Goal: Transaction & Acquisition: Purchase product/service

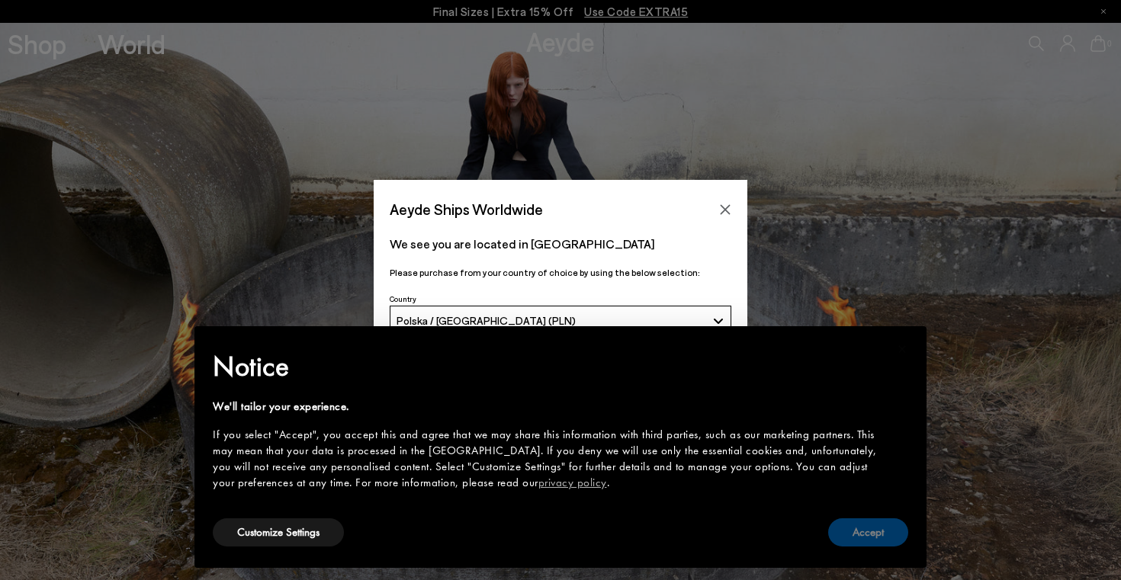
click at [874, 541] on button "Accept" at bounding box center [868, 532] width 80 height 28
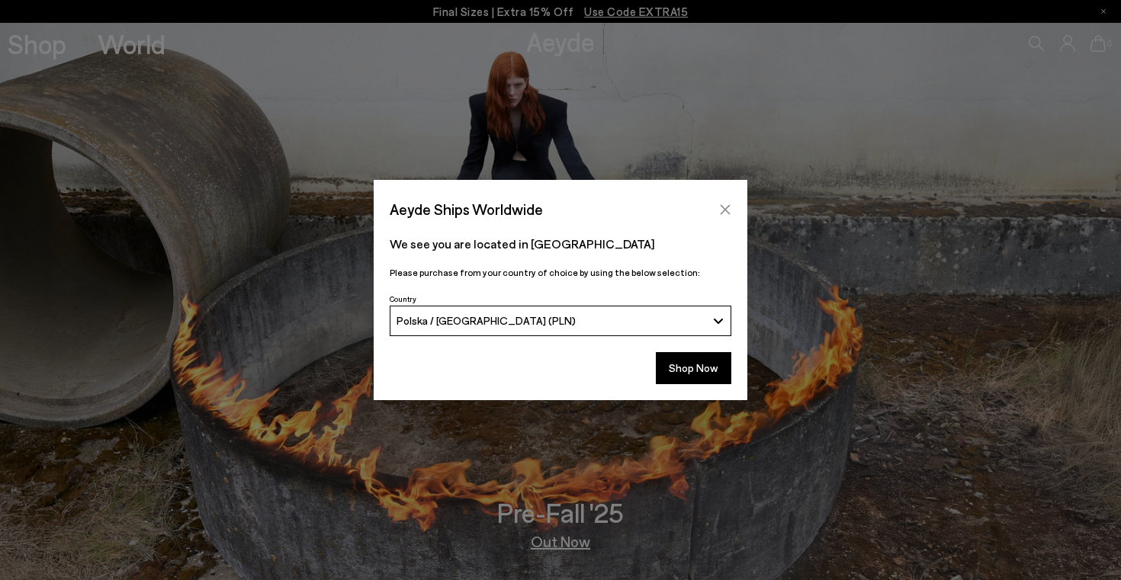
click at [728, 207] on icon "Close" at bounding box center [725, 209] width 10 height 10
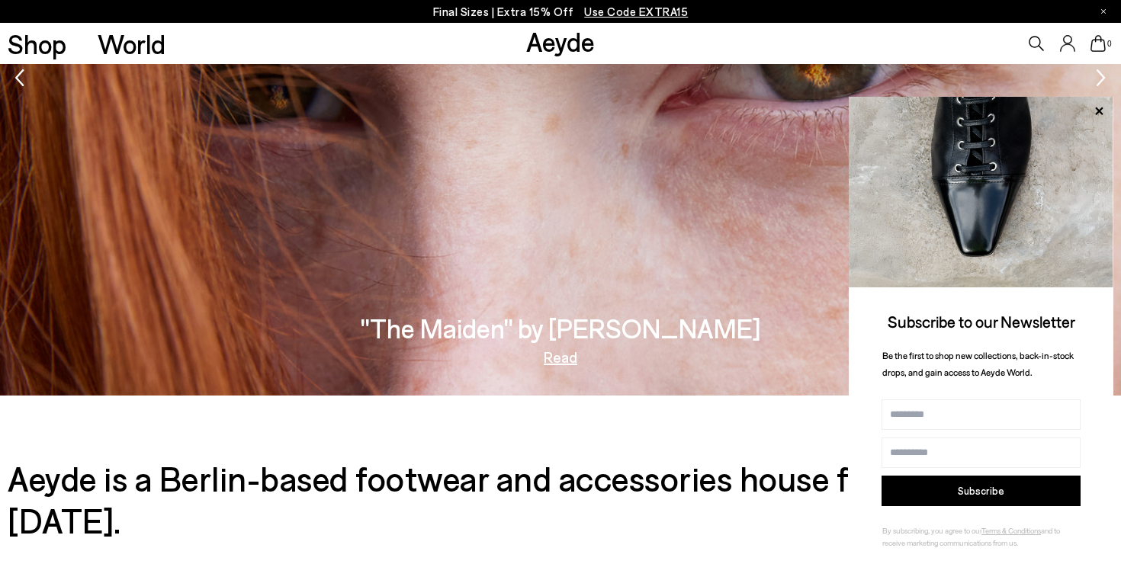
scroll to position [2303, 0]
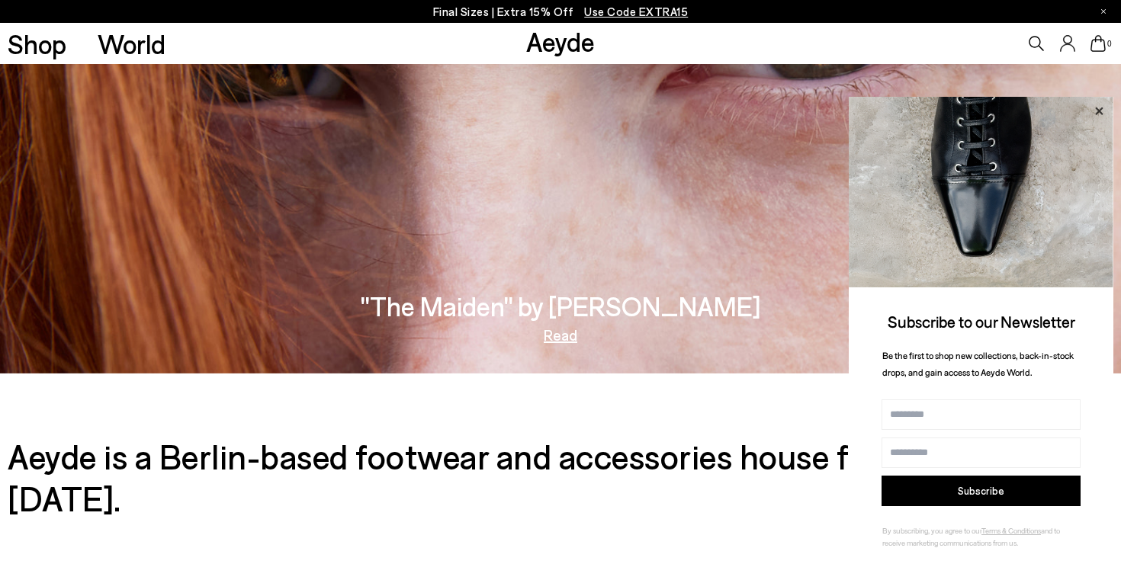
click at [1102, 108] on icon at bounding box center [1099, 111] width 20 height 20
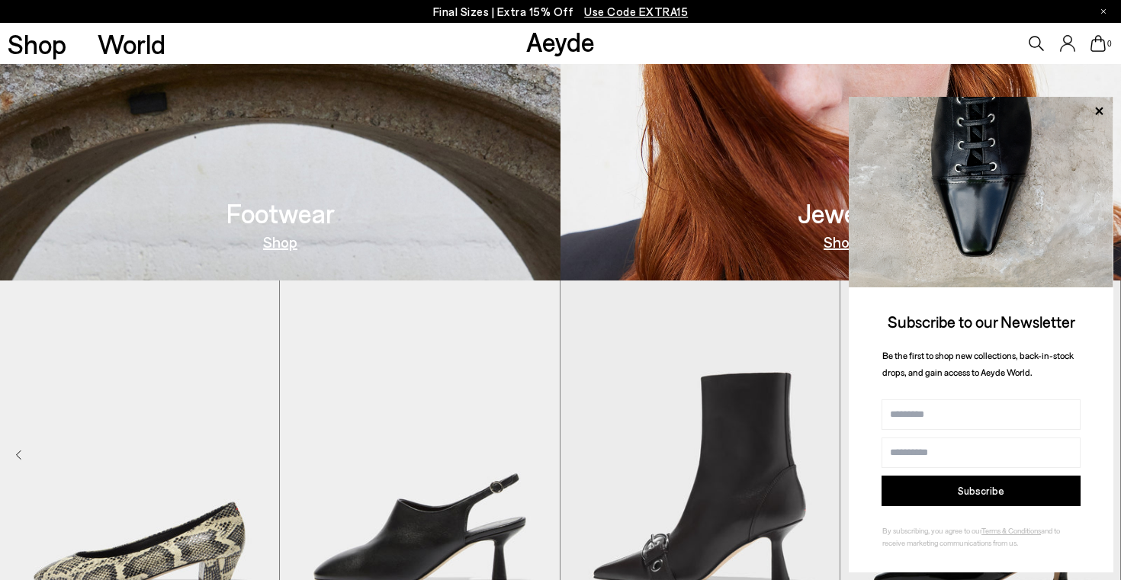
scroll to position [967, 0]
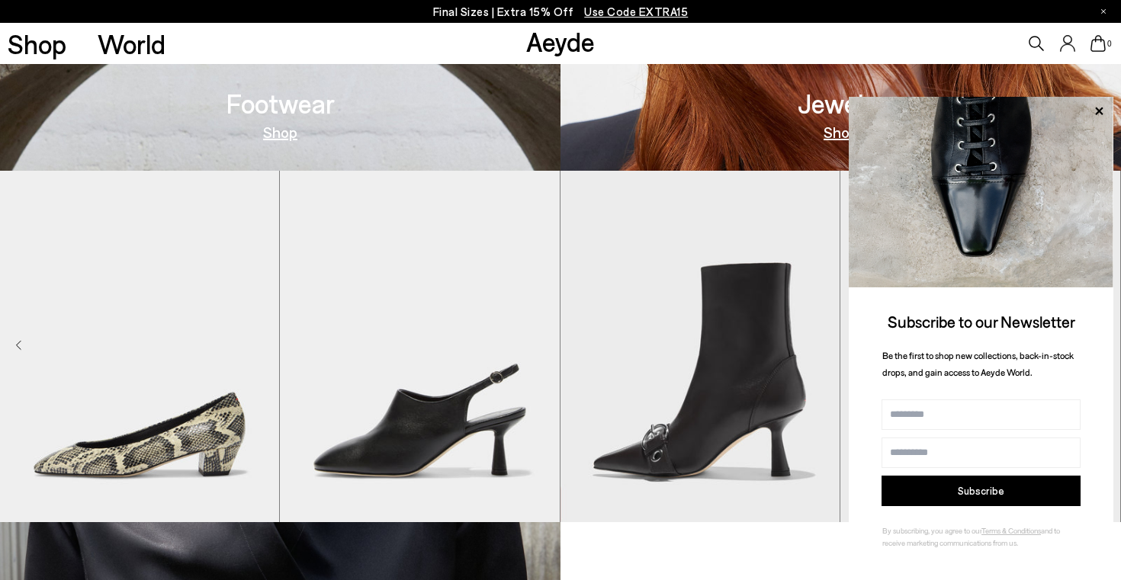
click at [284, 133] on link "Shop" at bounding box center [280, 131] width 34 height 15
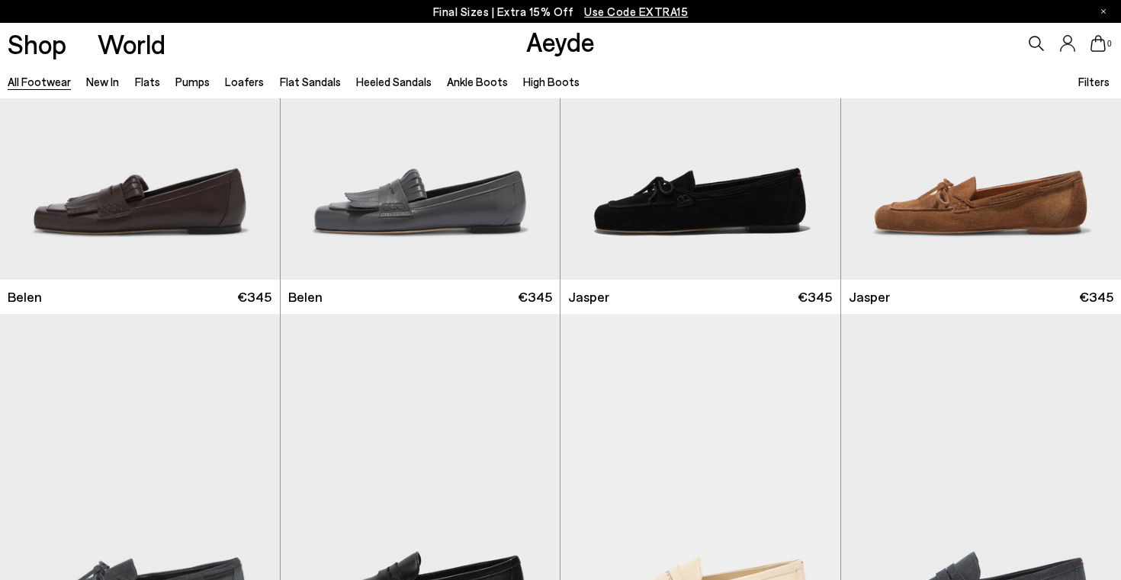
scroll to position [1283, 0]
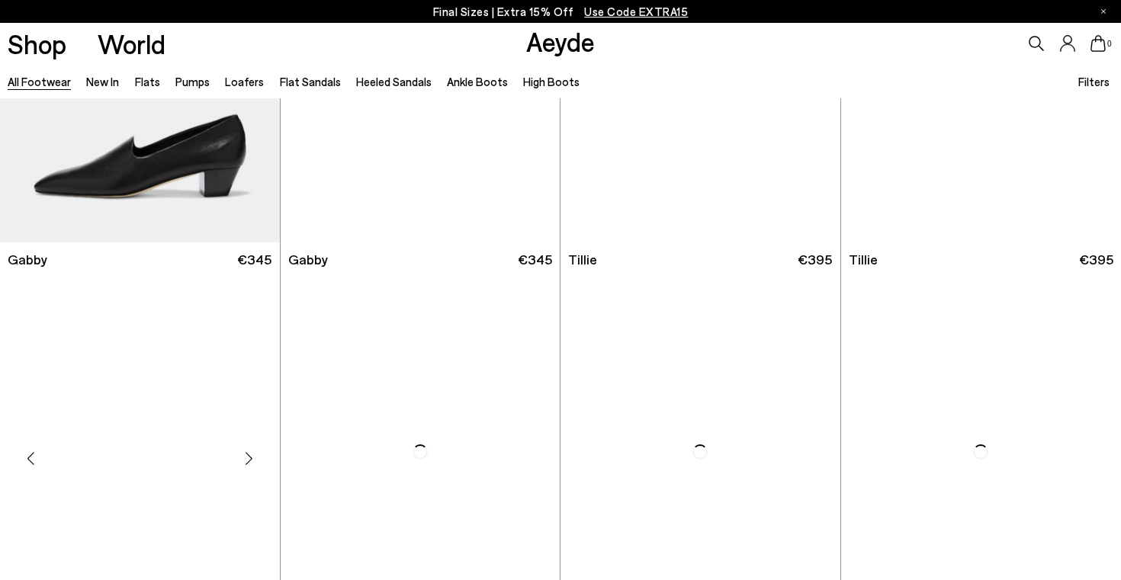
scroll to position [4287, 0]
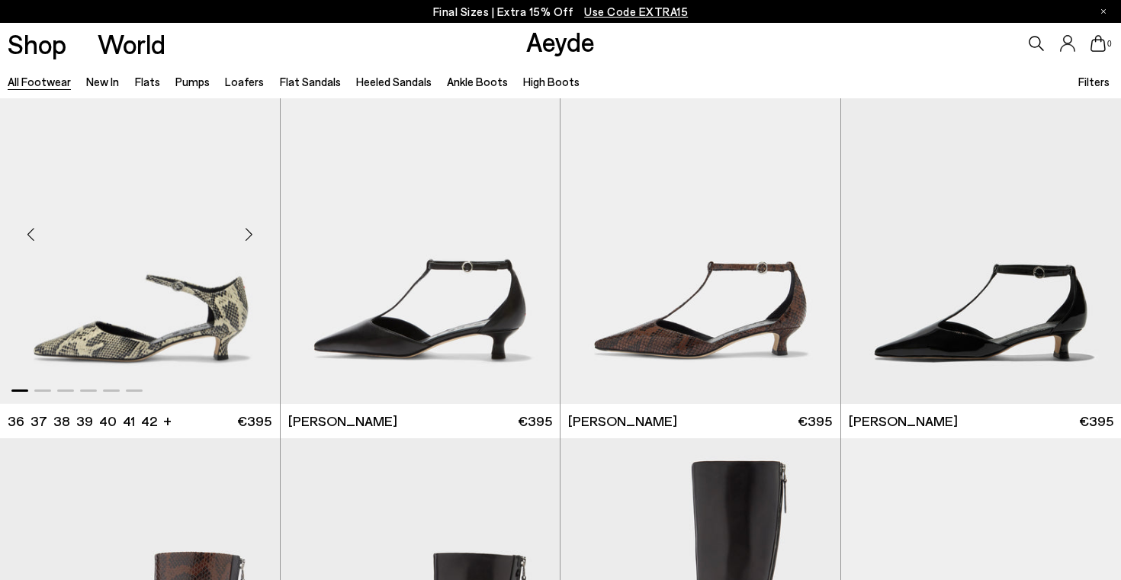
click at [246, 242] on div "Next slide" at bounding box center [249, 234] width 46 height 46
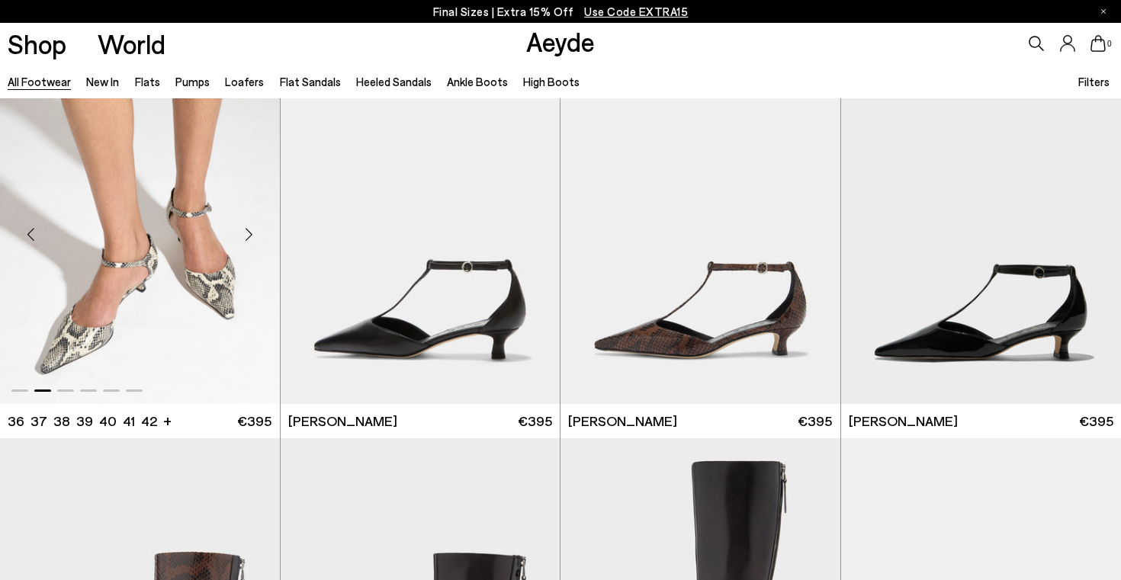
click at [246, 242] on div "Next slide" at bounding box center [249, 234] width 46 height 46
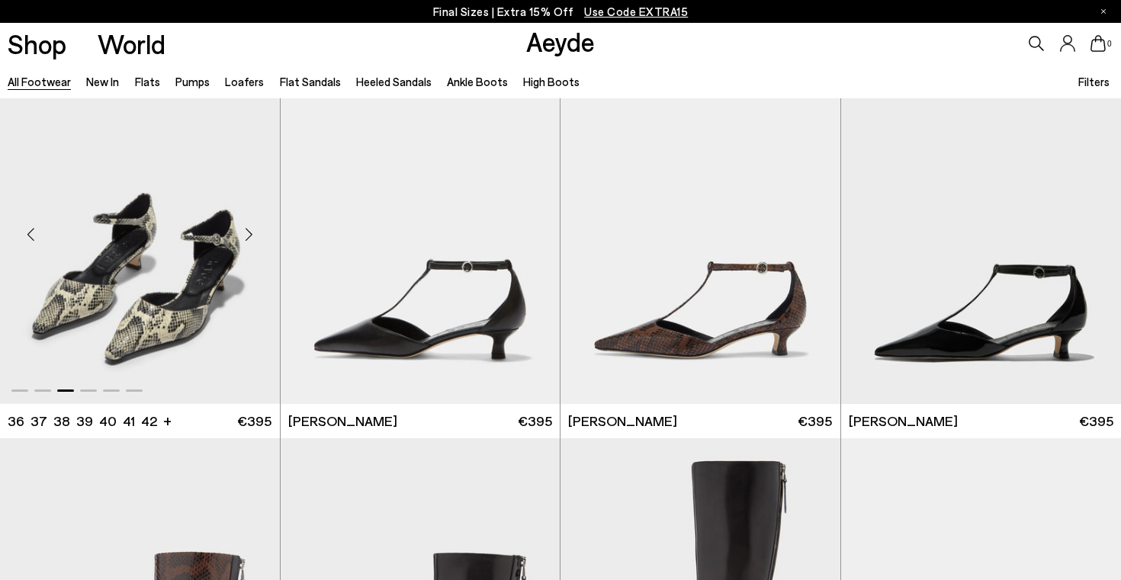
click at [163, 285] on img "3 / 6" at bounding box center [140, 228] width 280 height 351
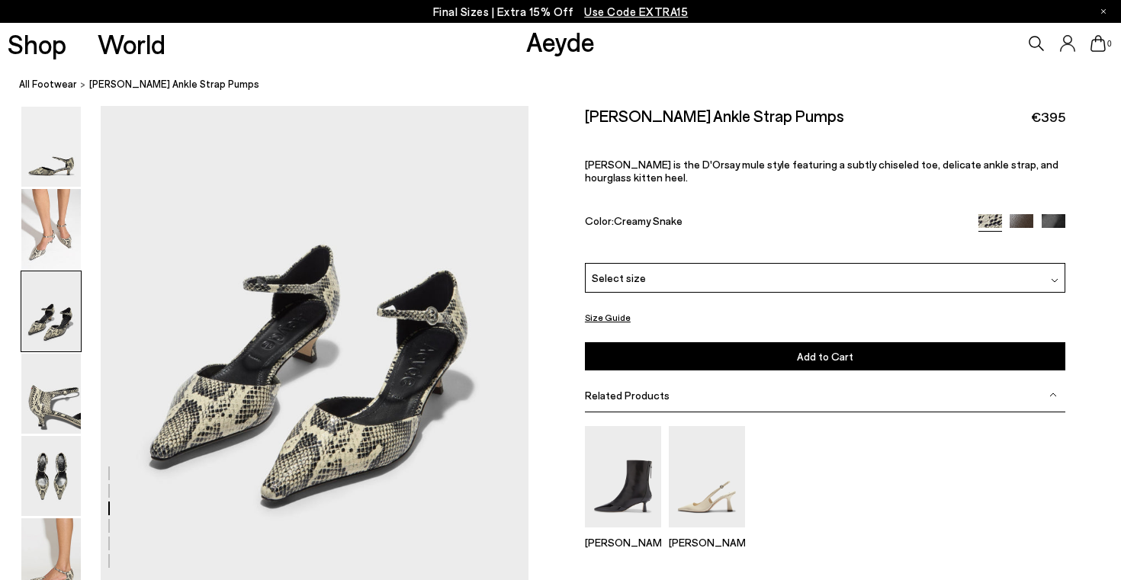
scroll to position [1226, 0]
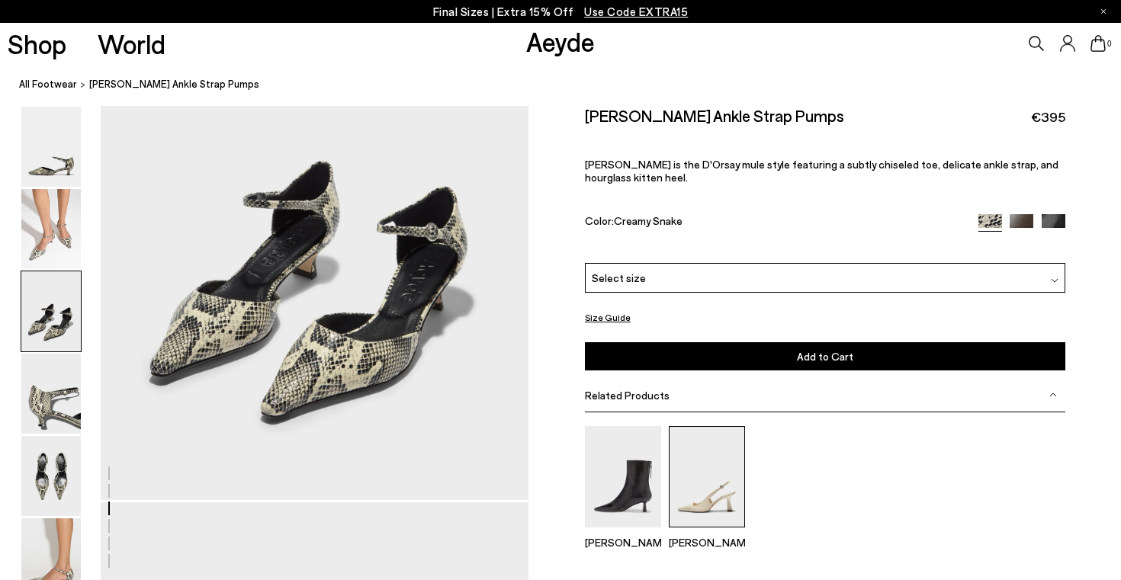
click at [691, 433] on img at bounding box center [707, 476] width 76 height 101
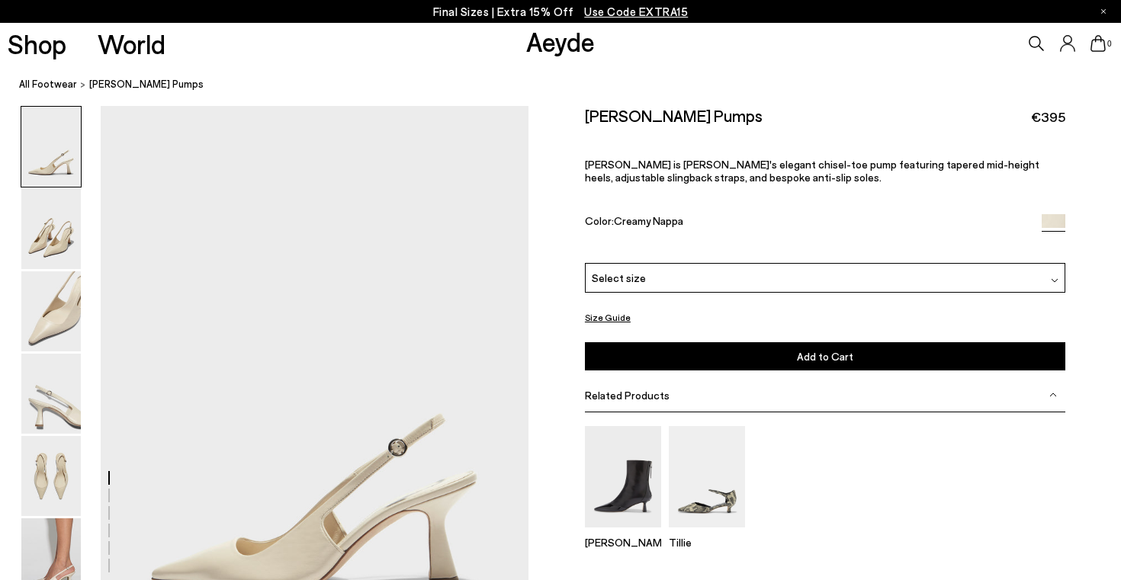
scroll to position [160, 0]
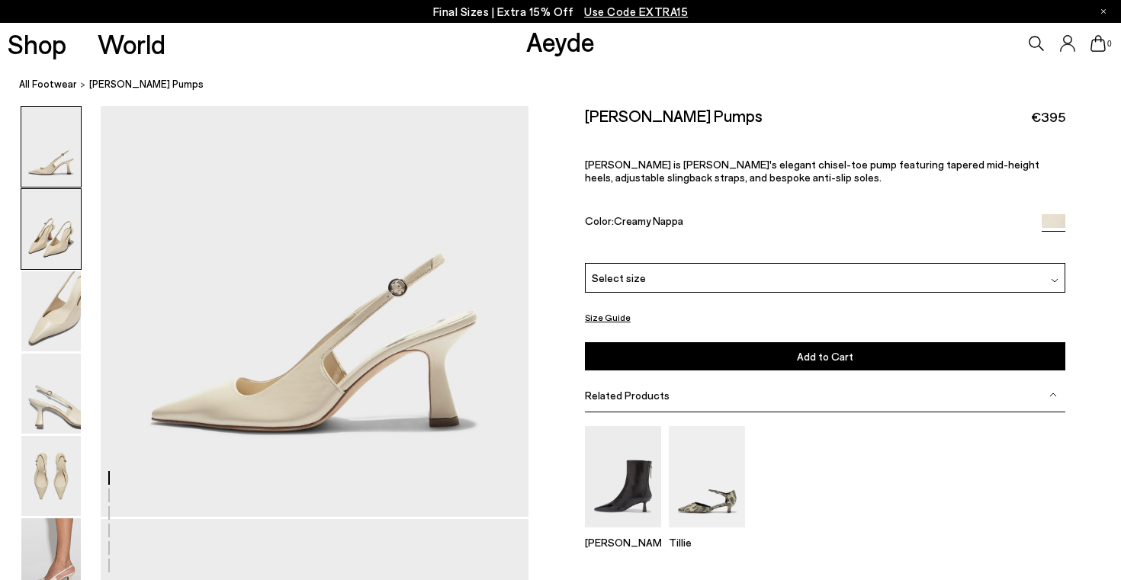
click at [60, 214] on img at bounding box center [50, 229] width 59 height 80
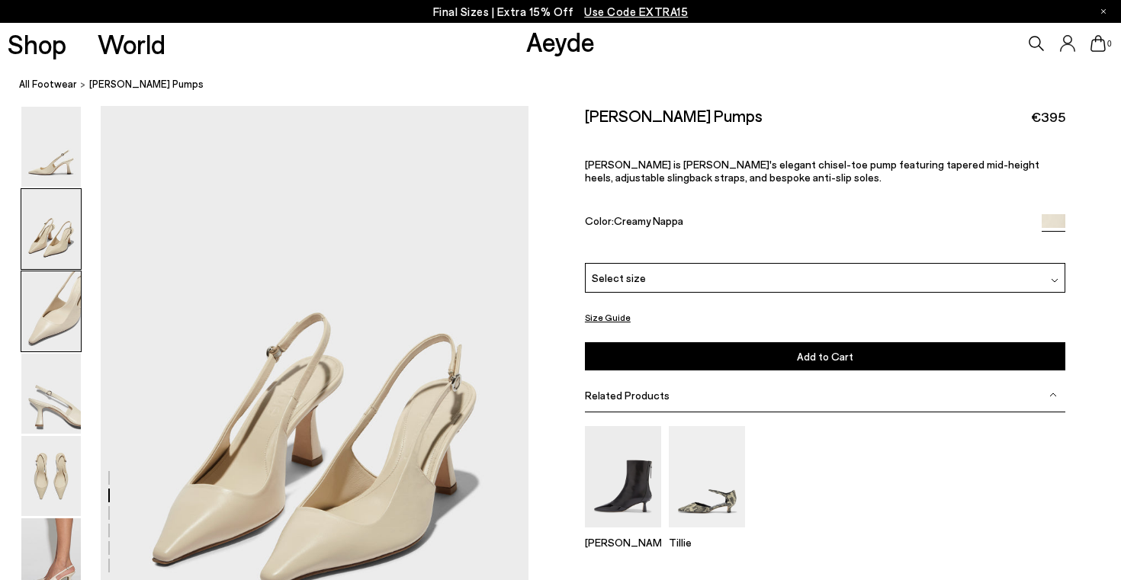
click at [59, 314] on img at bounding box center [50, 311] width 59 height 80
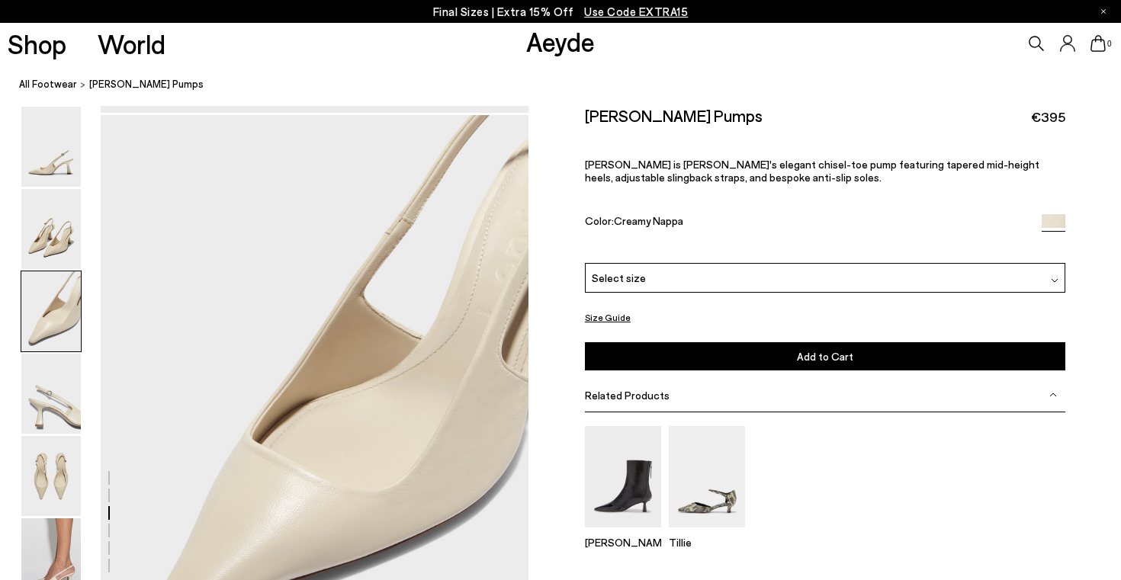
scroll to position [1147, 0]
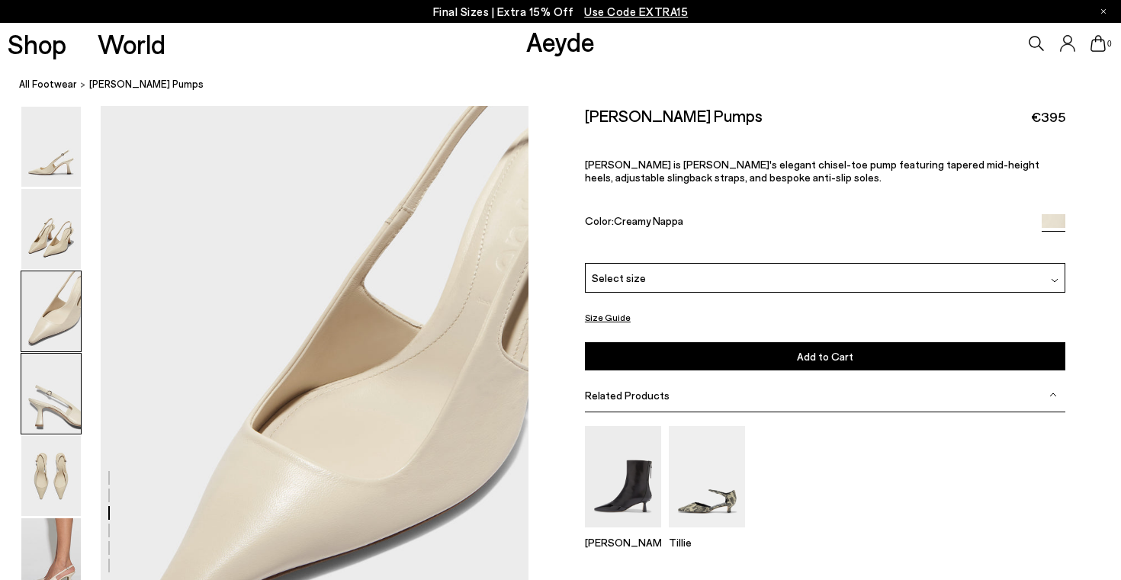
click at [49, 412] on img at bounding box center [50, 394] width 59 height 80
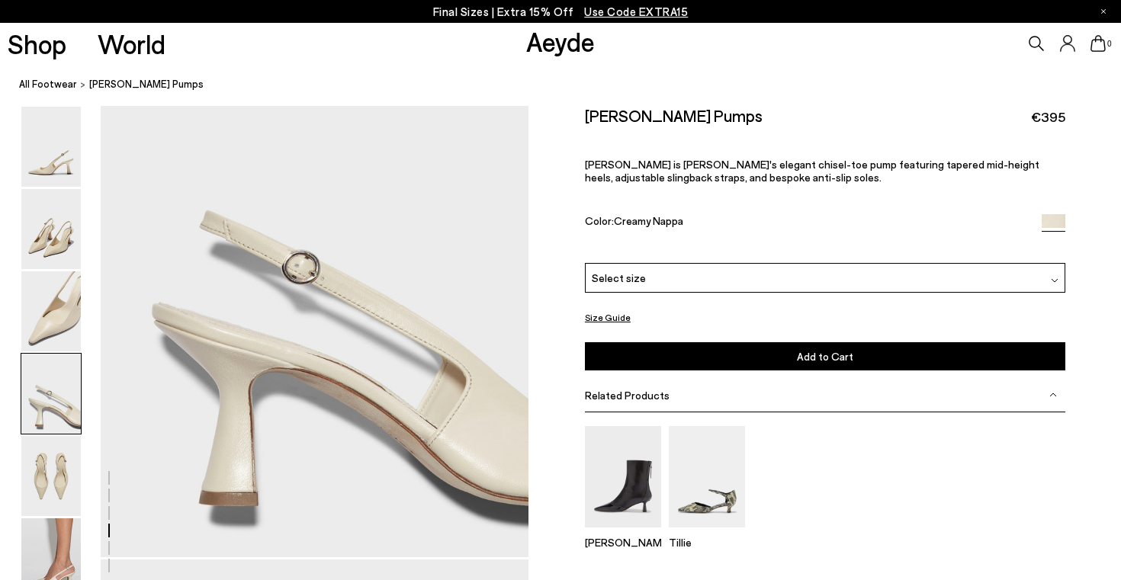
scroll to position [2019, 0]
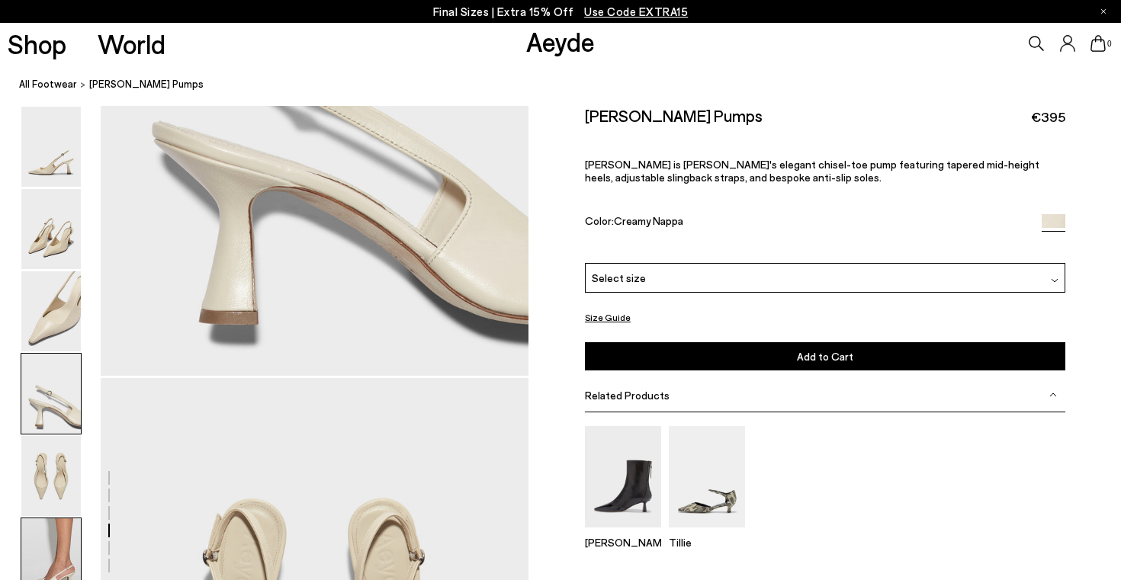
click at [62, 552] on img at bounding box center [50, 558] width 59 height 80
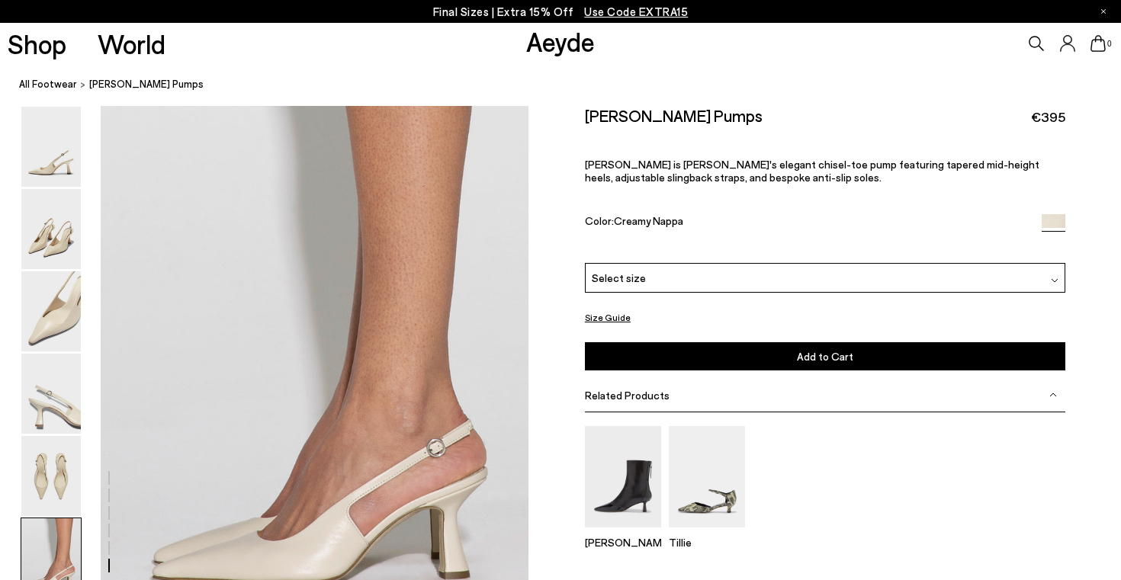
scroll to position [2971, 0]
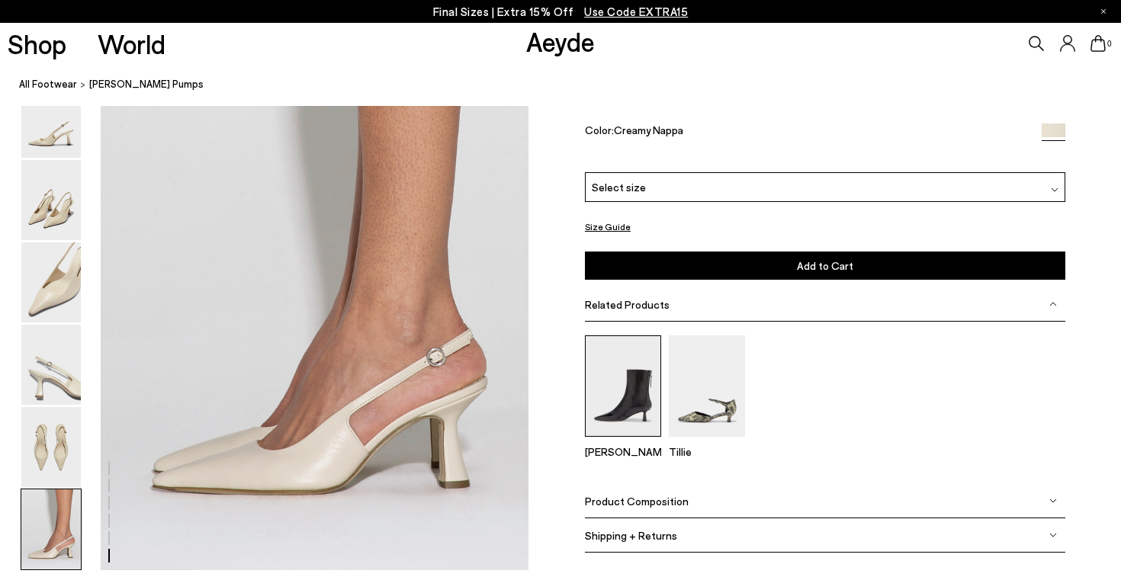
click at [608, 352] on img at bounding box center [623, 385] width 76 height 101
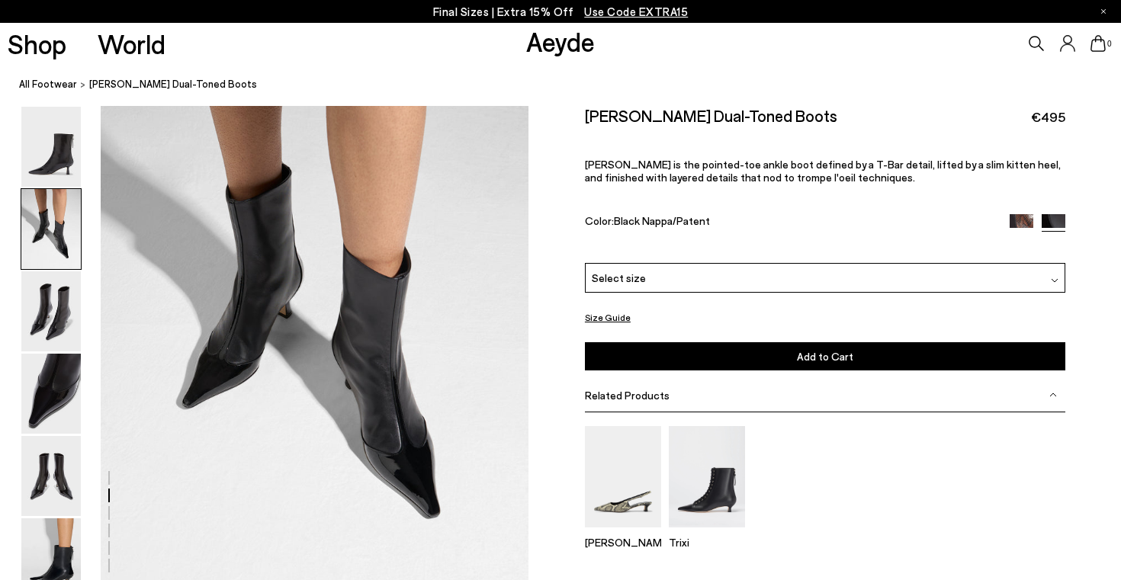
scroll to position [726, 0]
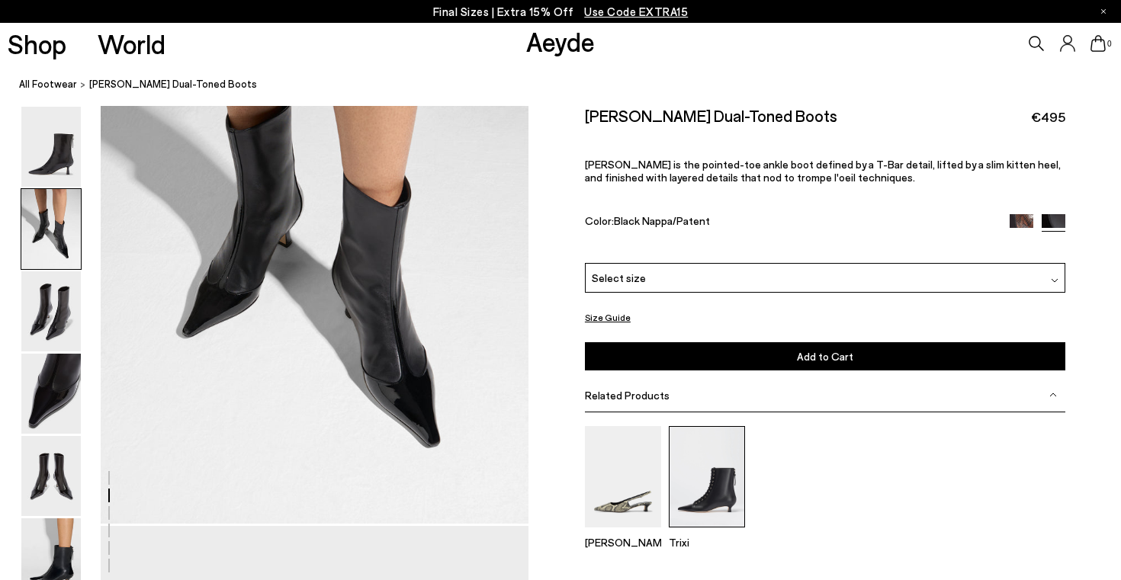
click at [694, 438] on img at bounding box center [707, 476] width 76 height 101
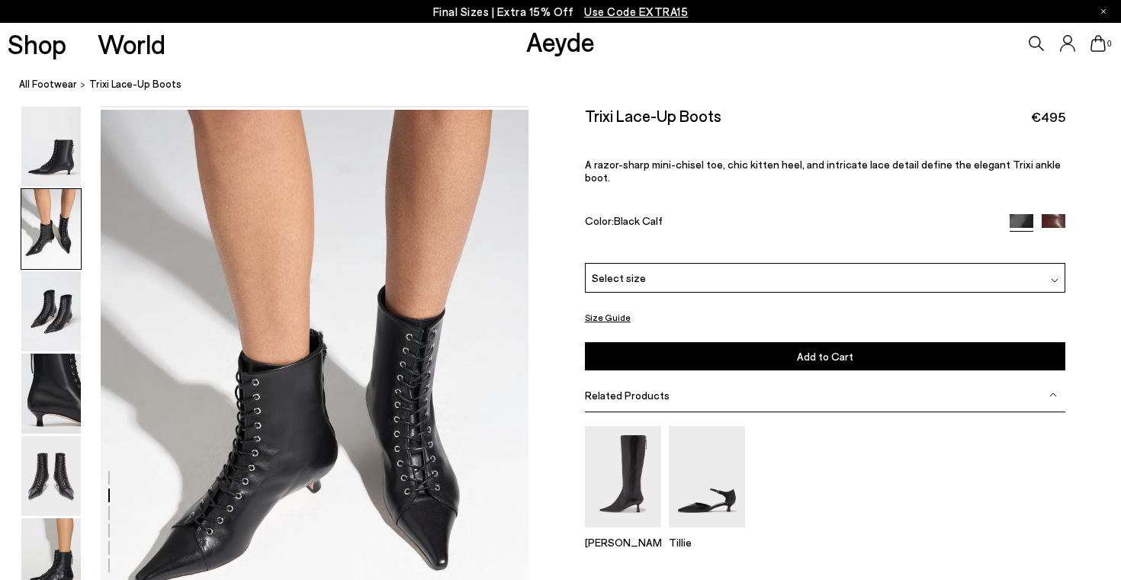
scroll to position [742, 0]
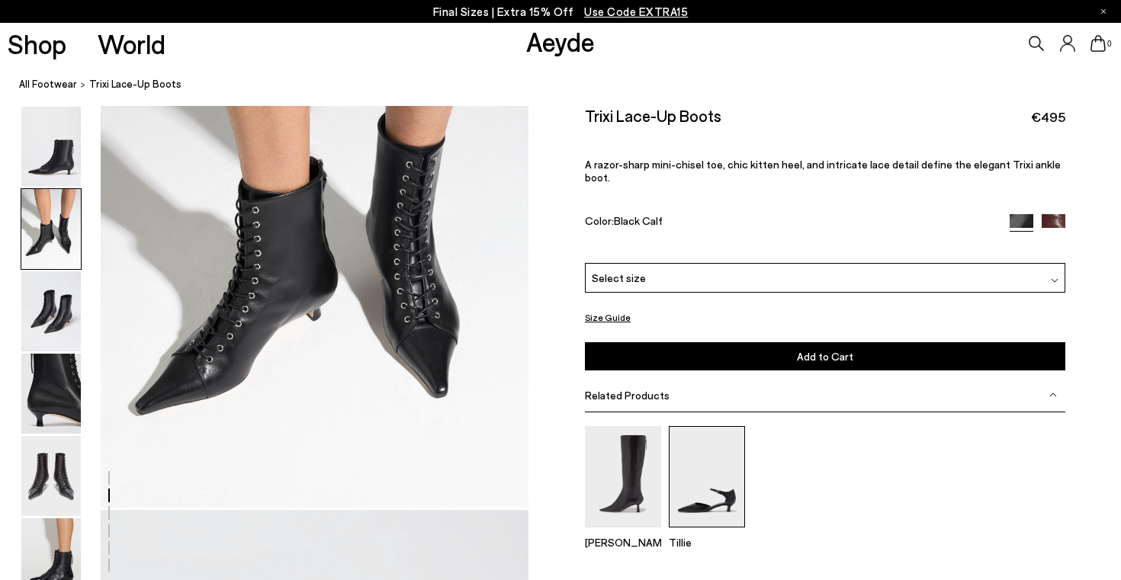
click at [708, 445] on img at bounding box center [707, 476] width 76 height 101
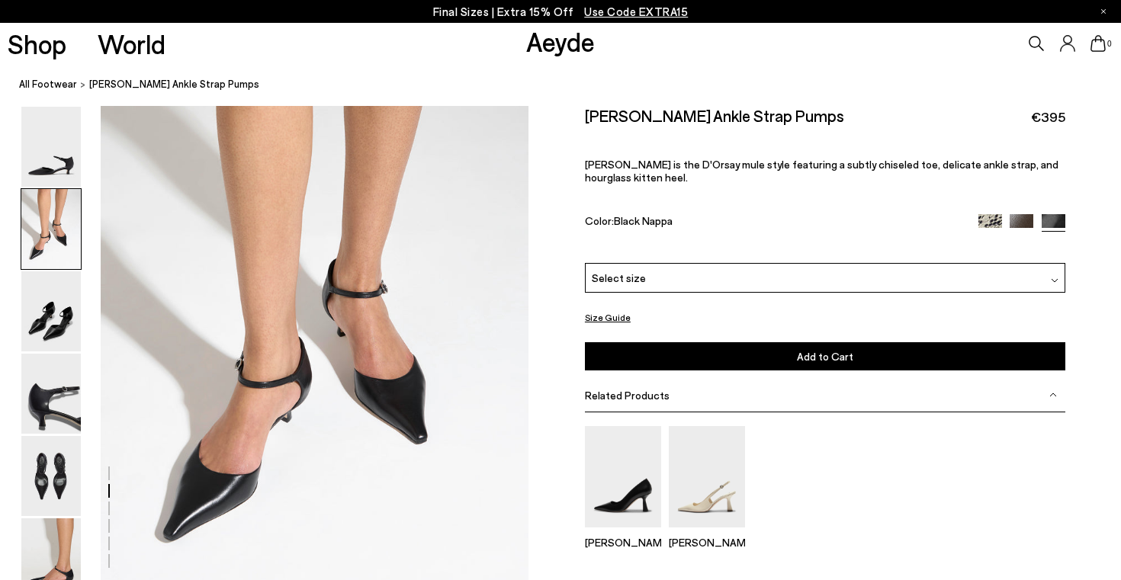
scroll to position [632, 0]
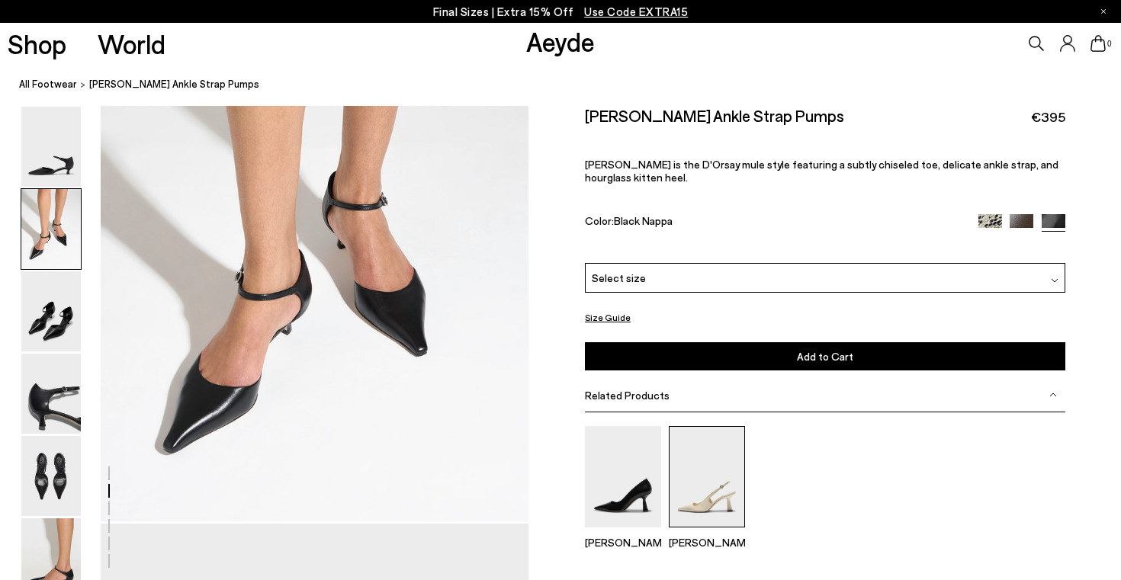
click at [700, 426] on img at bounding box center [707, 476] width 76 height 101
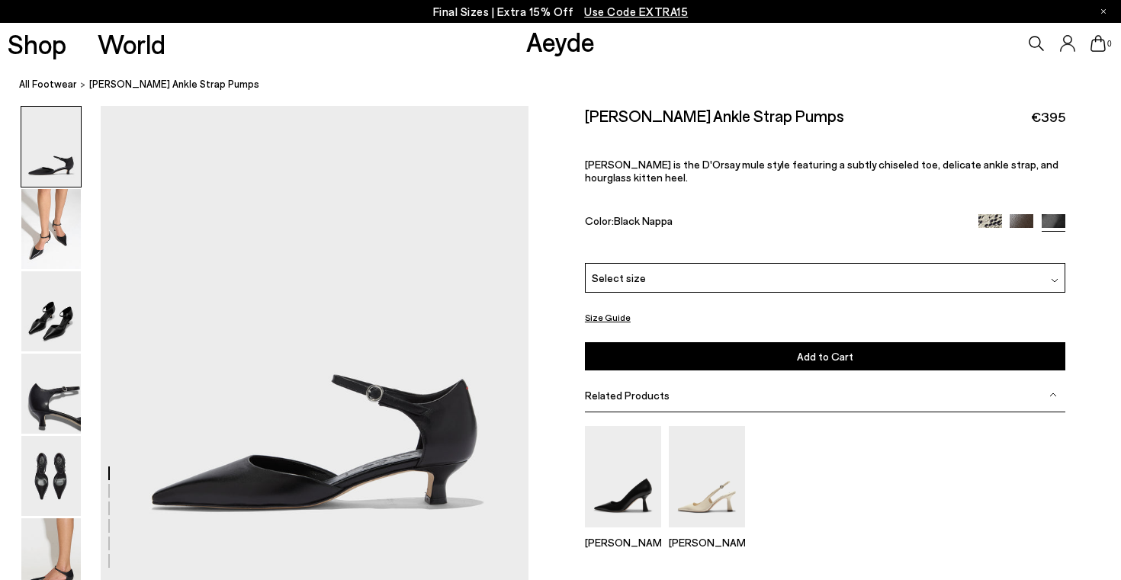
scroll to position [632, 0]
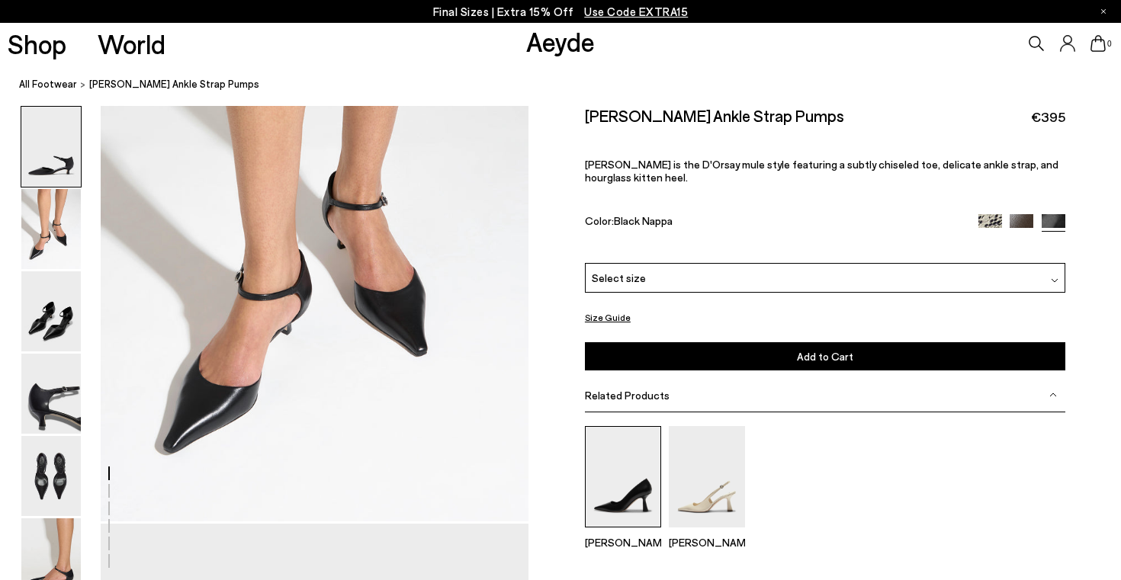
click at [637, 461] on img at bounding box center [623, 476] width 76 height 101
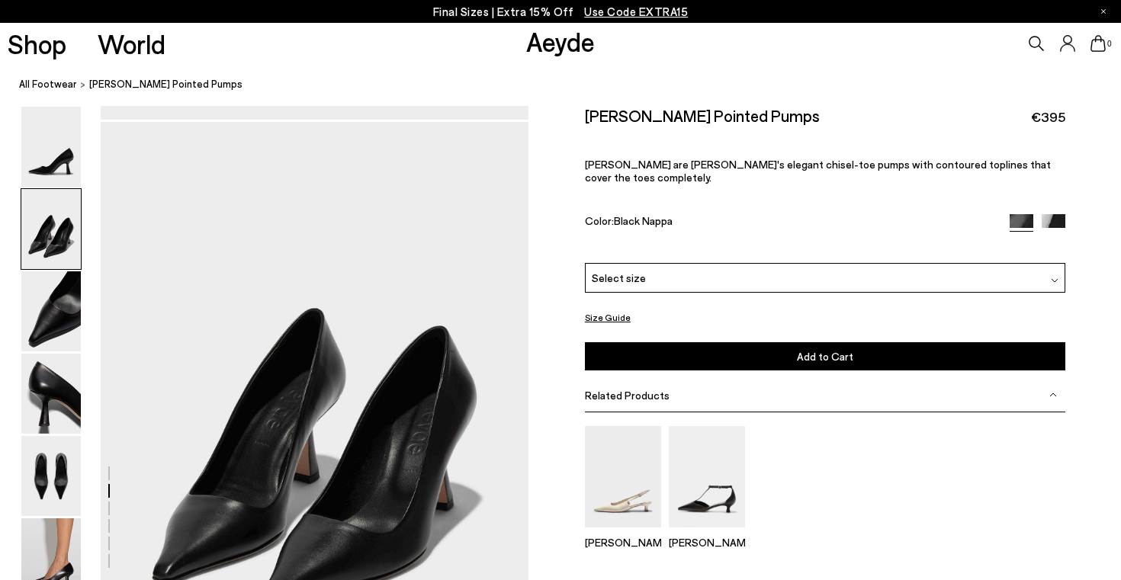
scroll to position [683, 0]
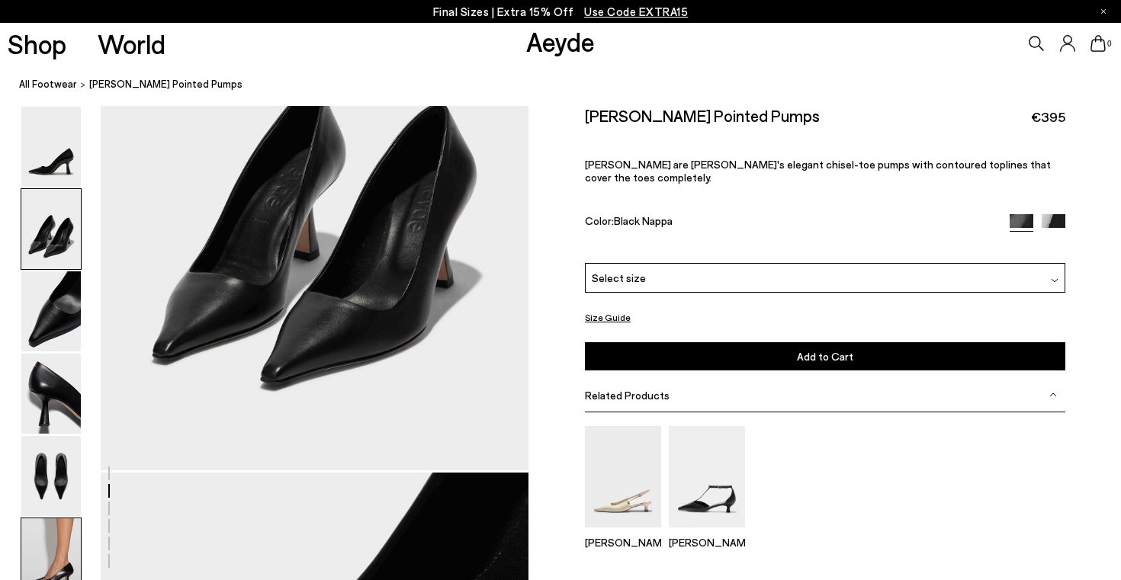
click at [56, 533] on img at bounding box center [50, 558] width 59 height 80
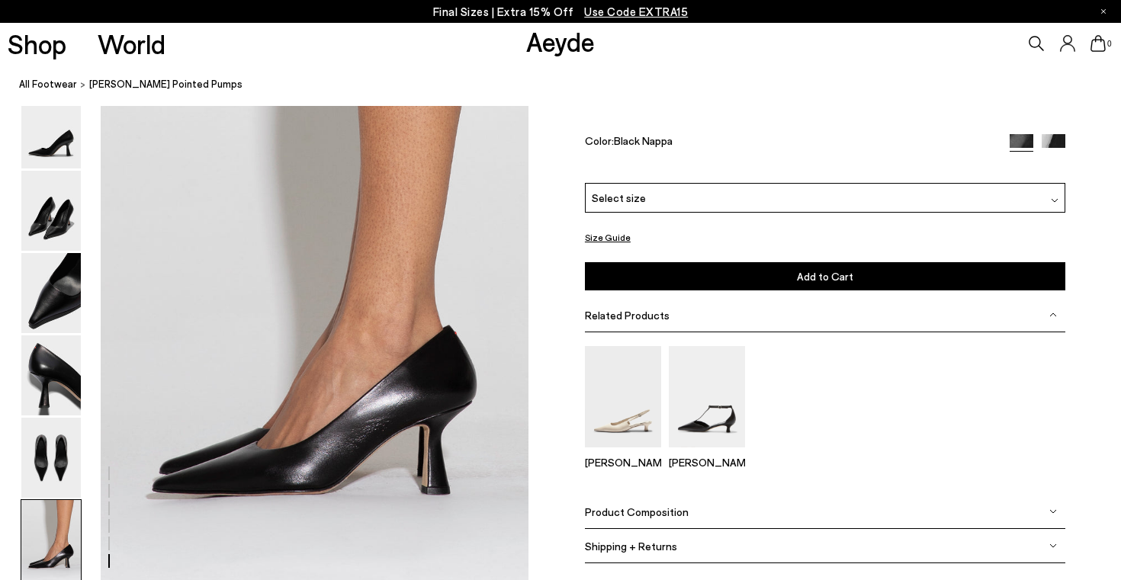
scroll to position [2874, 0]
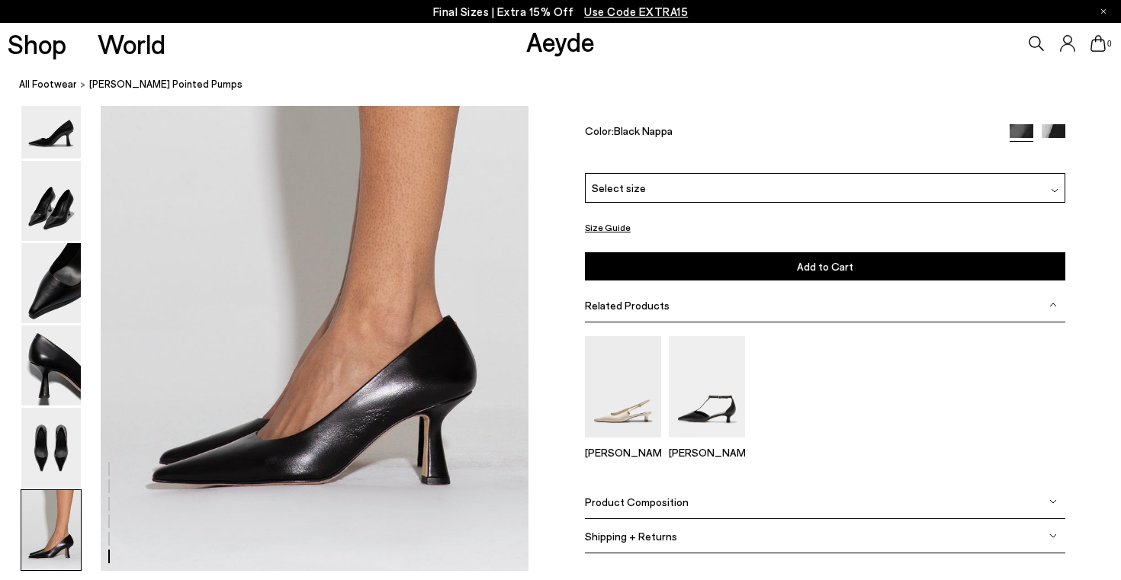
click at [1057, 148] on img at bounding box center [1053, 136] width 24 height 24
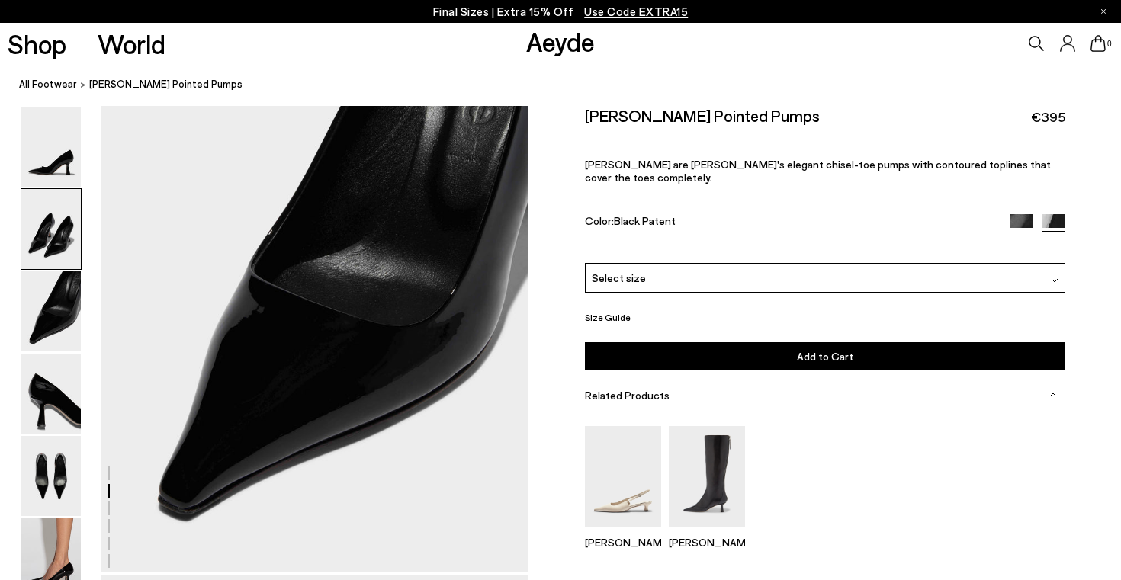
scroll to position [1204, 0]
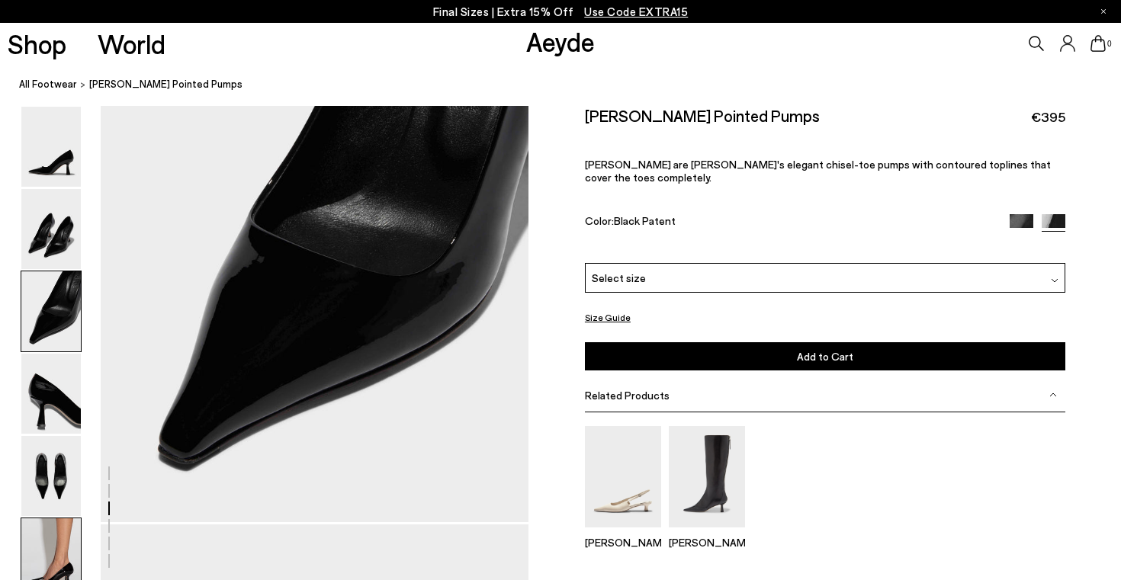
click at [32, 539] on img at bounding box center [50, 558] width 59 height 80
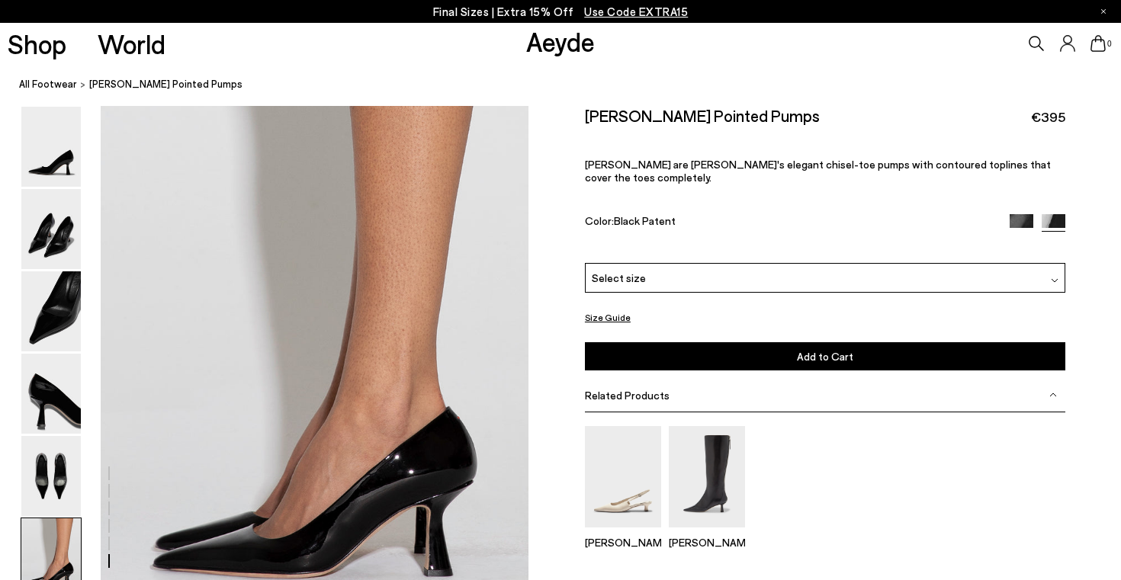
scroll to position [2874, 0]
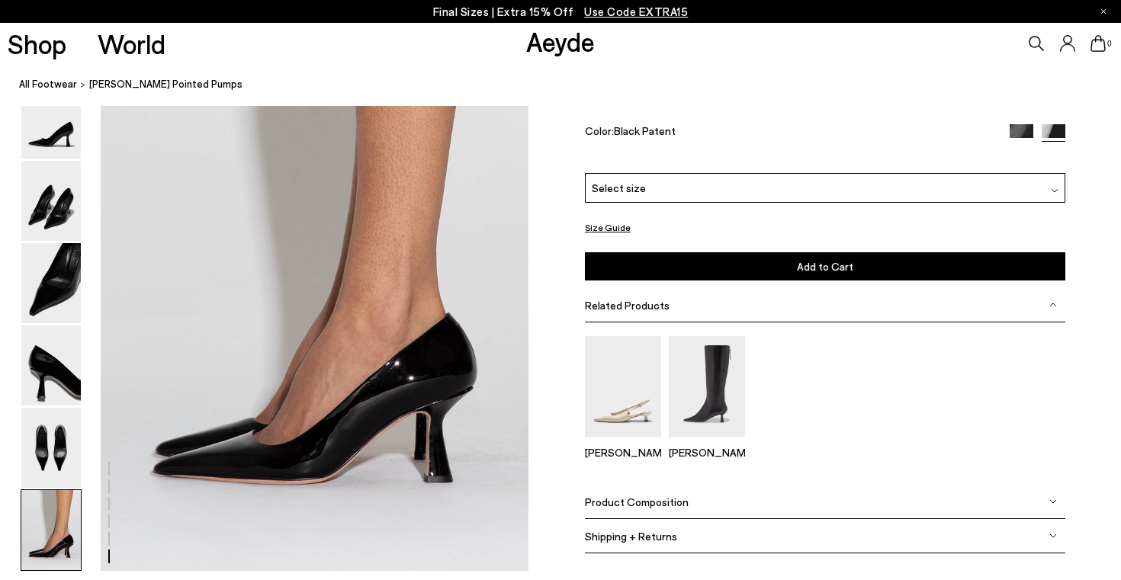
click at [1011, 148] on img at bounding box center [1021, 136] width 24 height 24
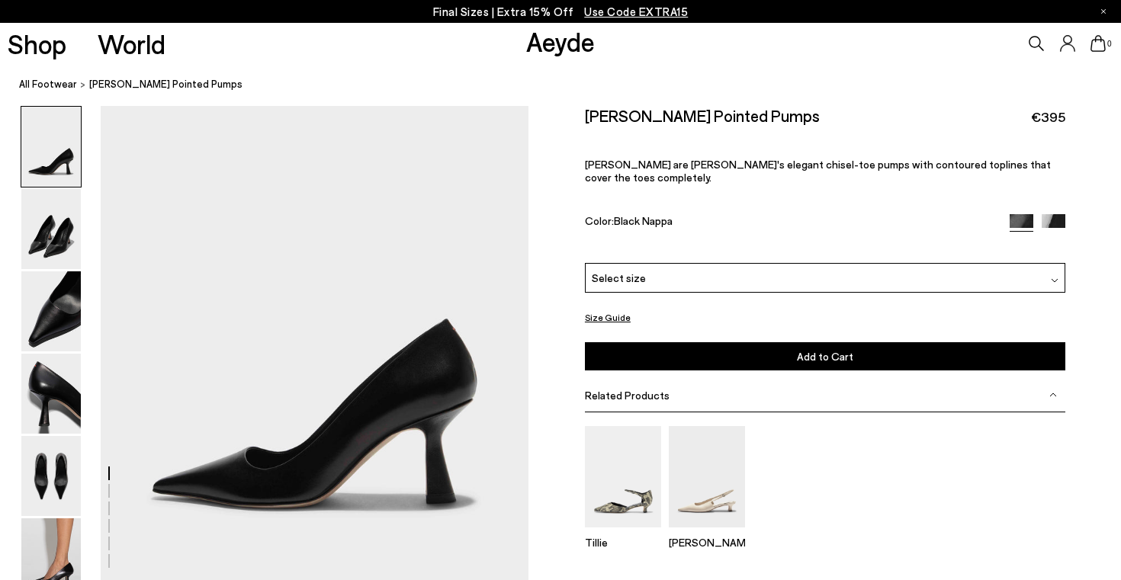
click at [1061, 214] on img at bounding box center [1053, 226] width 24 height 24
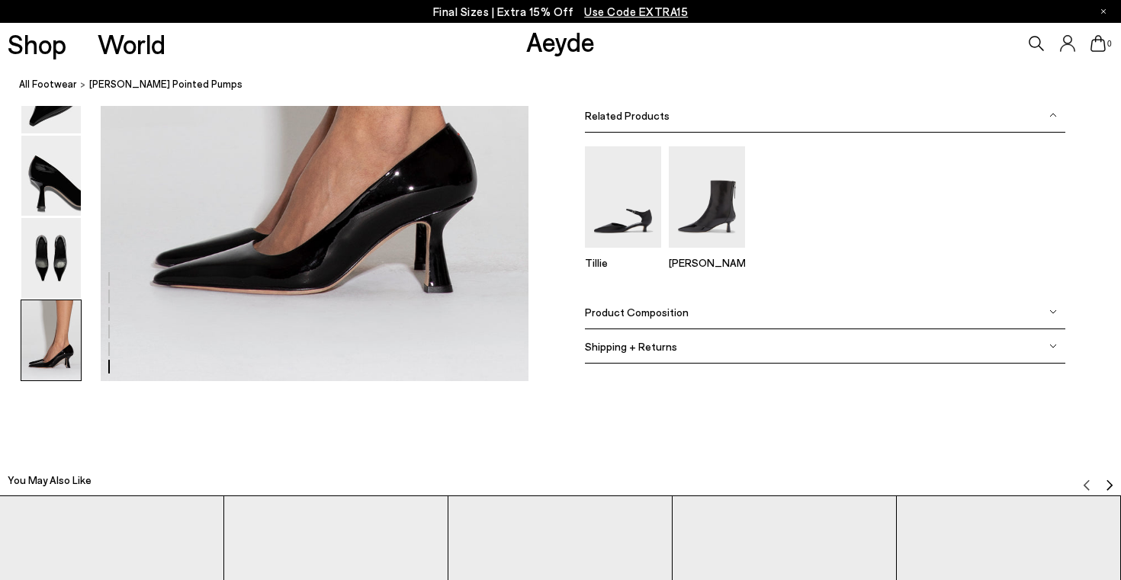
scroll to position [3147, 0]
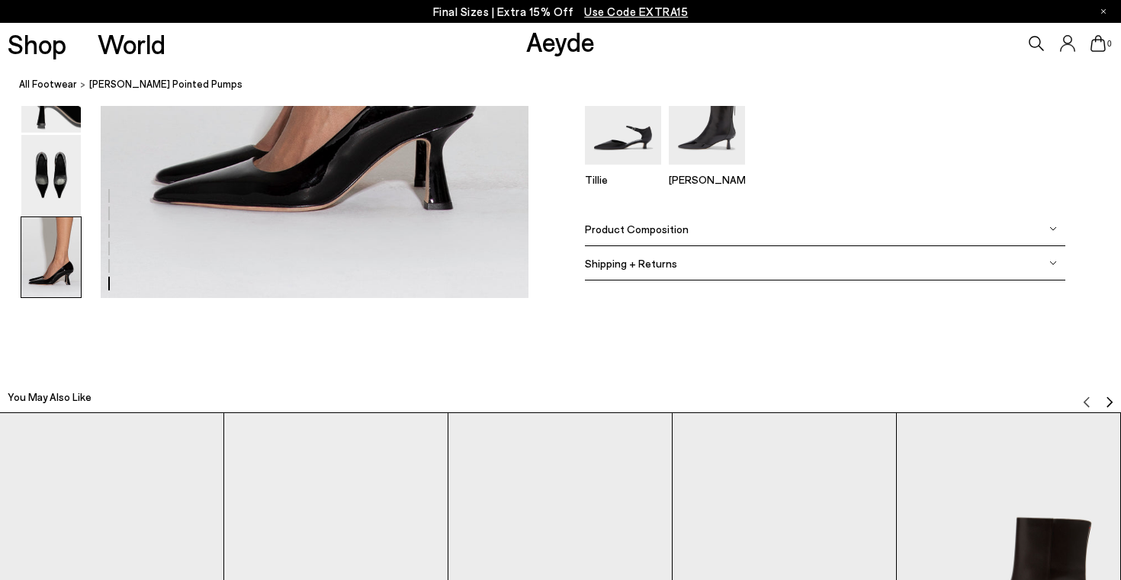
click at [671, 230] on span "Product Composition" at bounding box center [637, 228] width 104 height 13
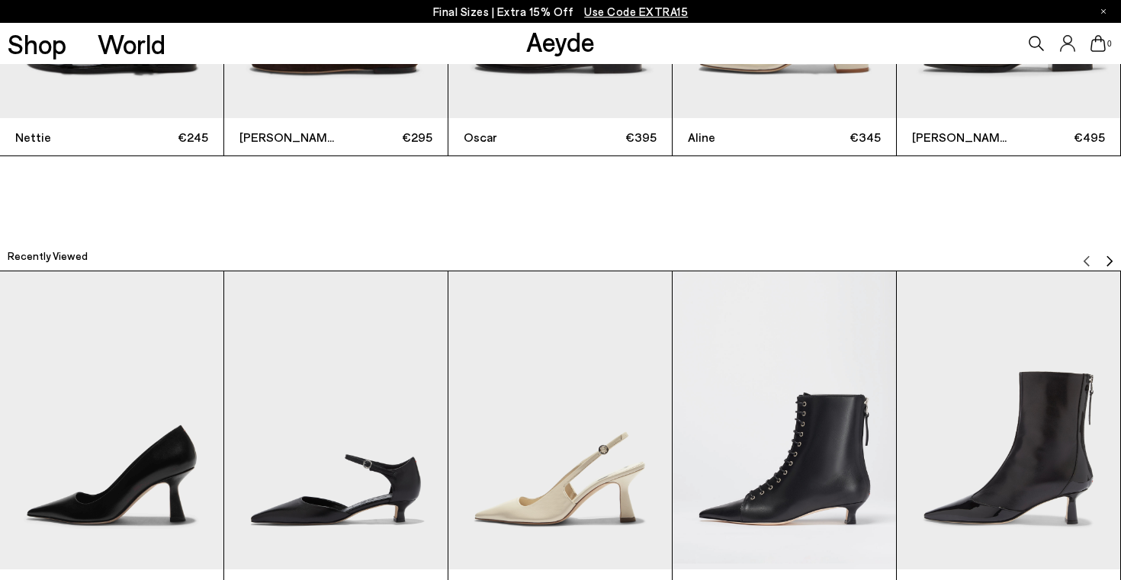
scroll to position [3869, 0]
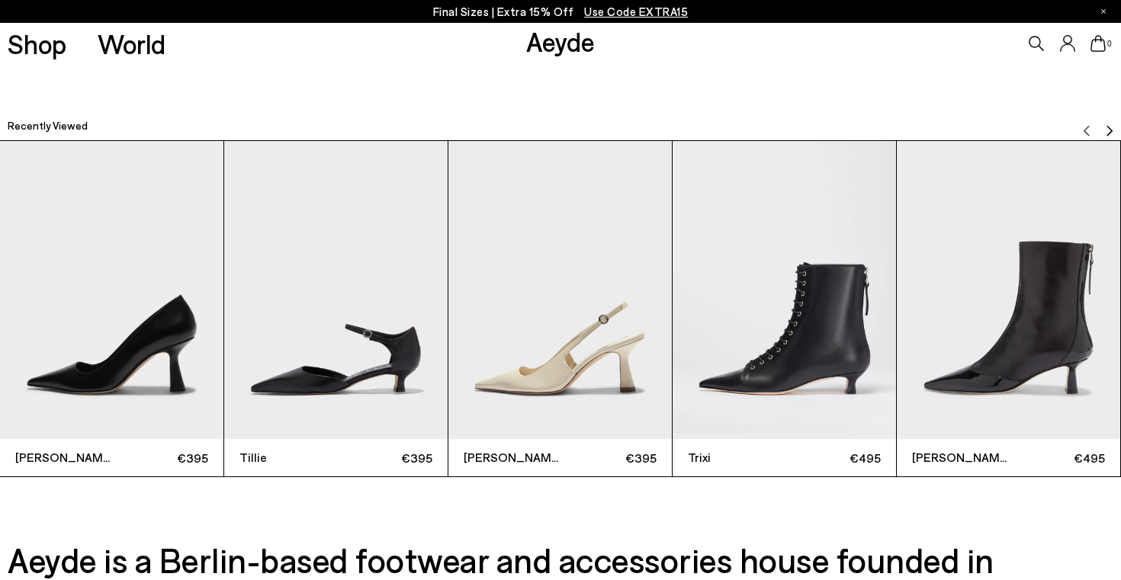
click at [1106, 125] on img "Next slide" at bounding box center [1109, 131] width 12 height 12
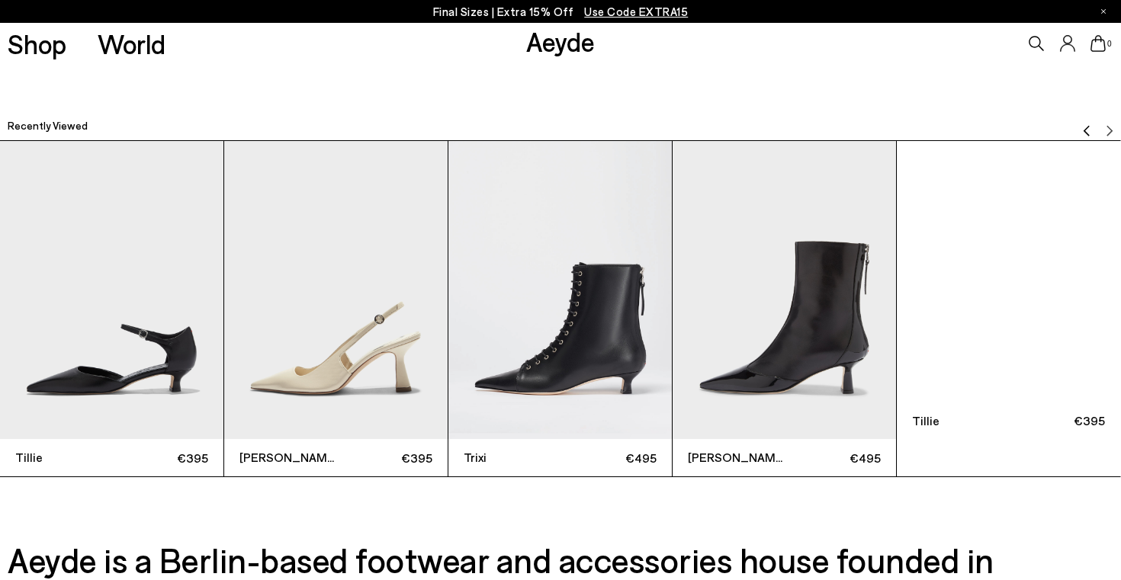
click at [993, 345] on img "6 / 6" at bounding box center [1007, 290] width 223 height 298
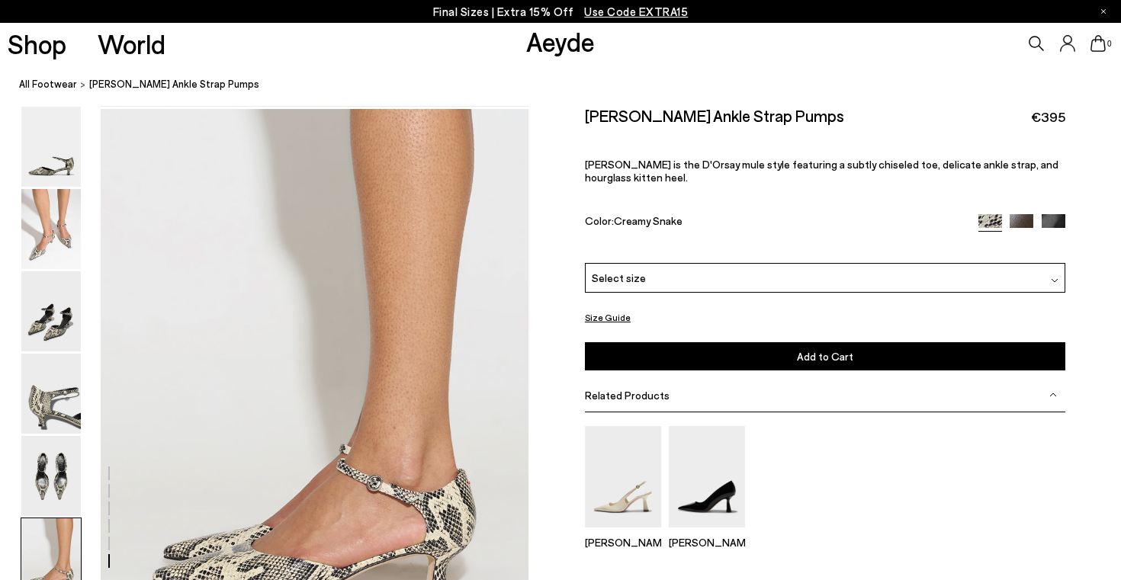
scroll to position [2750, 0]
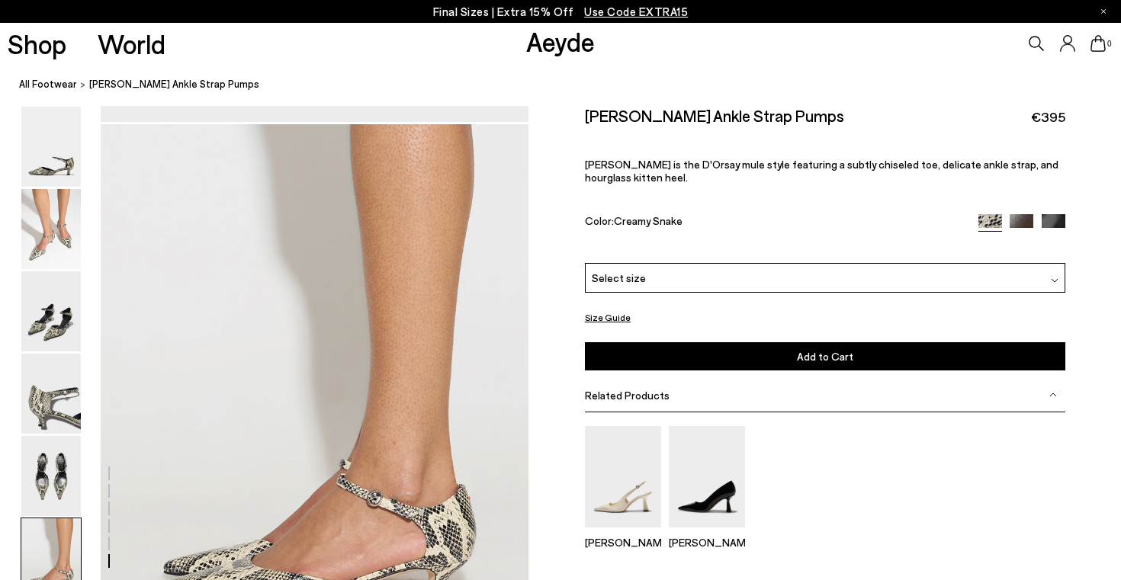
click at [1024, 214] on img at bounding box center [1021, 226] width 24 height 24
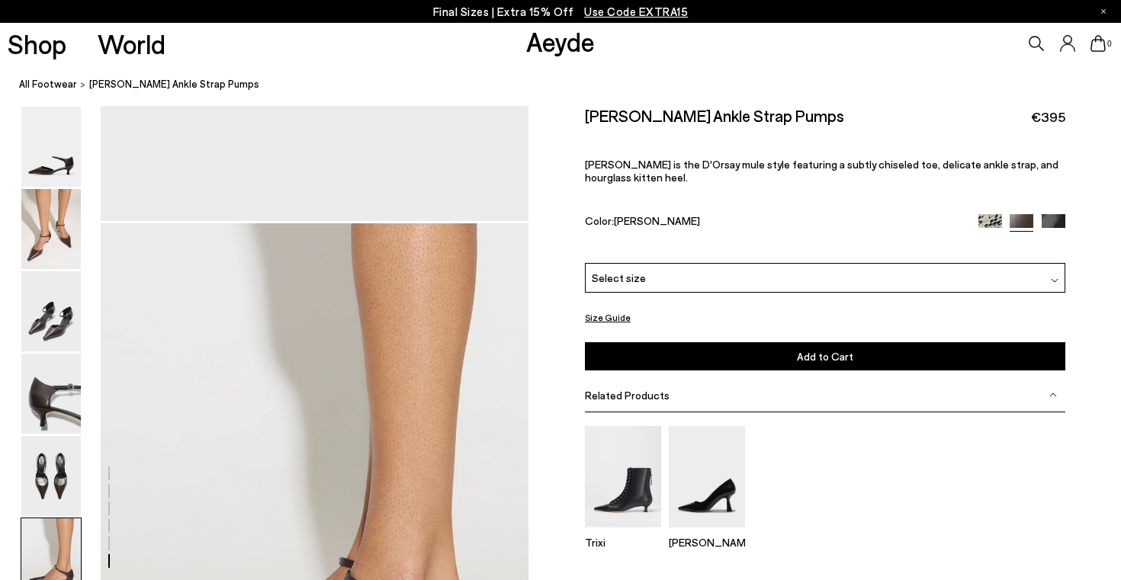
scroll to position [2870, 0]
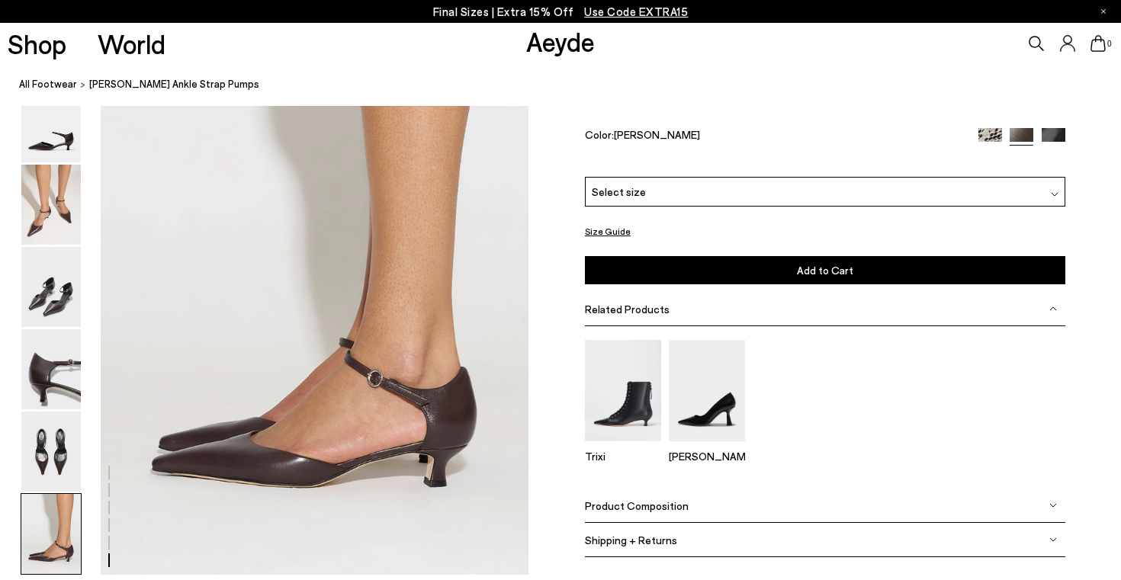
click at [1047, 152] on img at bounding box center [1053, 140] width 24 height 24
